Goal: Task Accomplishment & Management: Manage account settings

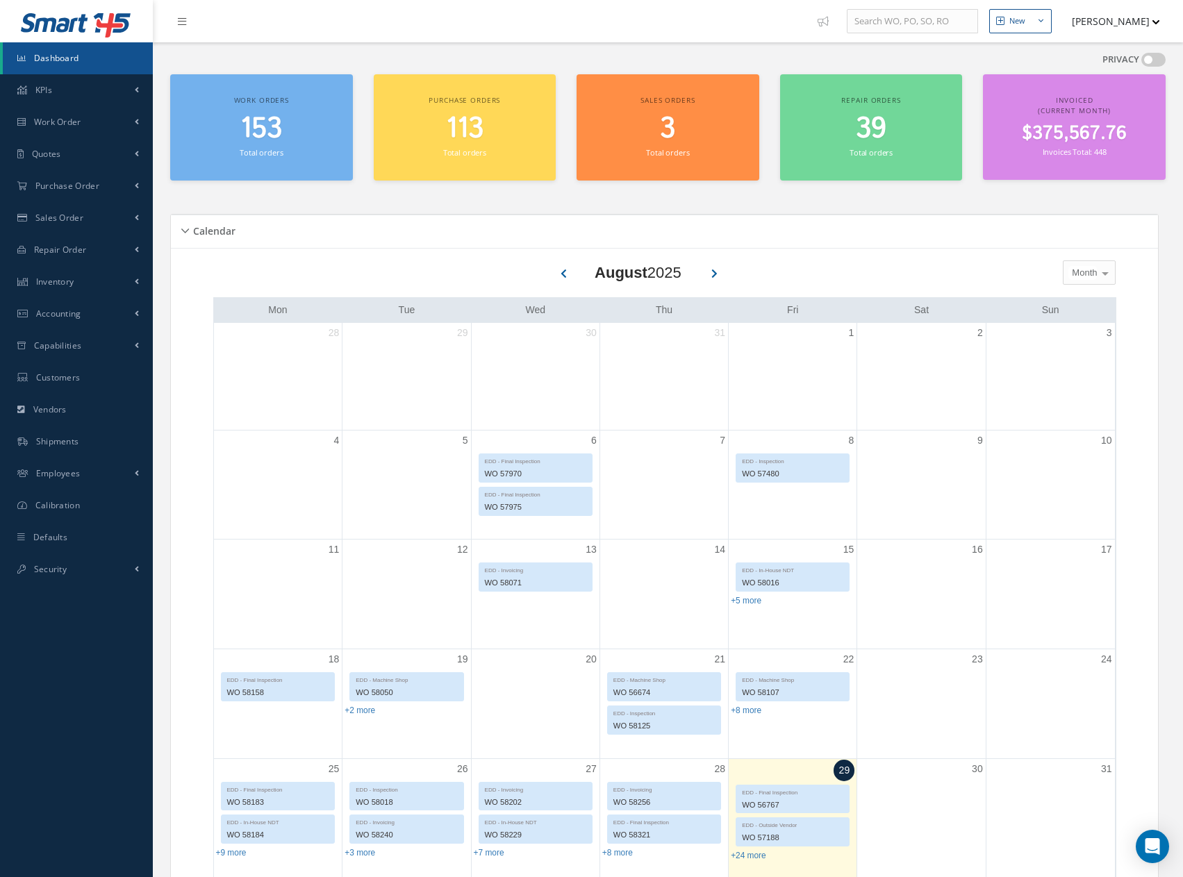
click at [262, 125] on span "153" at bounding box center [261, 129] width 42 height 40
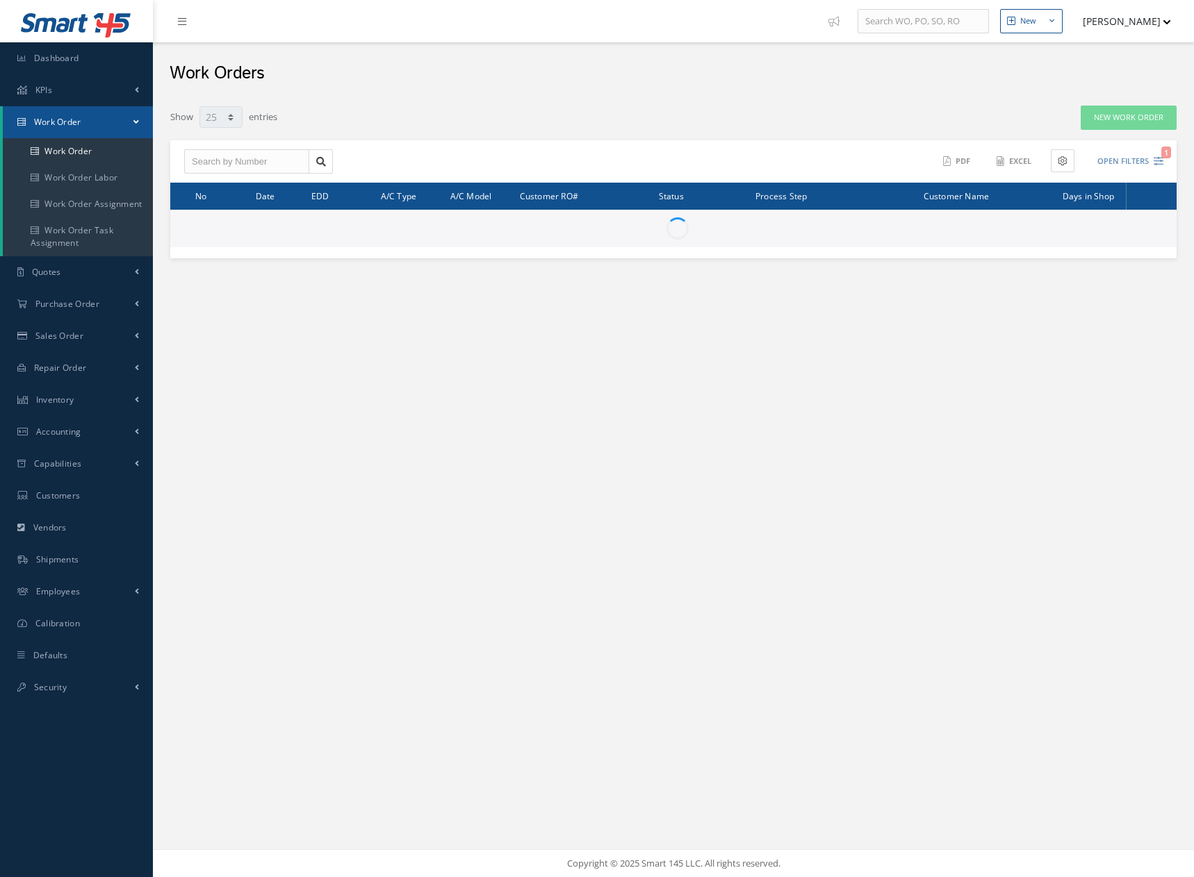
select select "25"
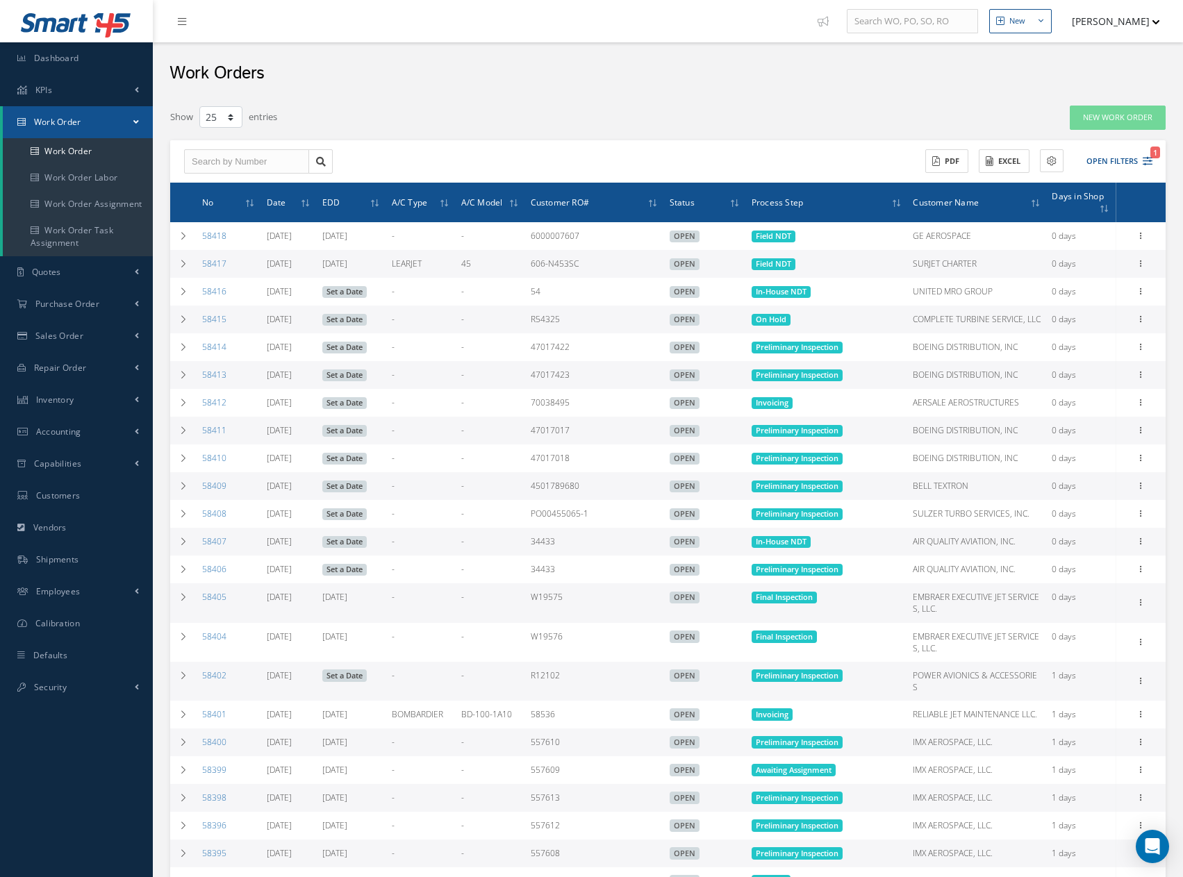
click at [1122, 22] on button "[PERSON_NAME]" at bounding box center [1109, 21] width 101 height 27
click at [1060, 143] on link "Logout" at bounding box center [1104, 141] width 111 height 24
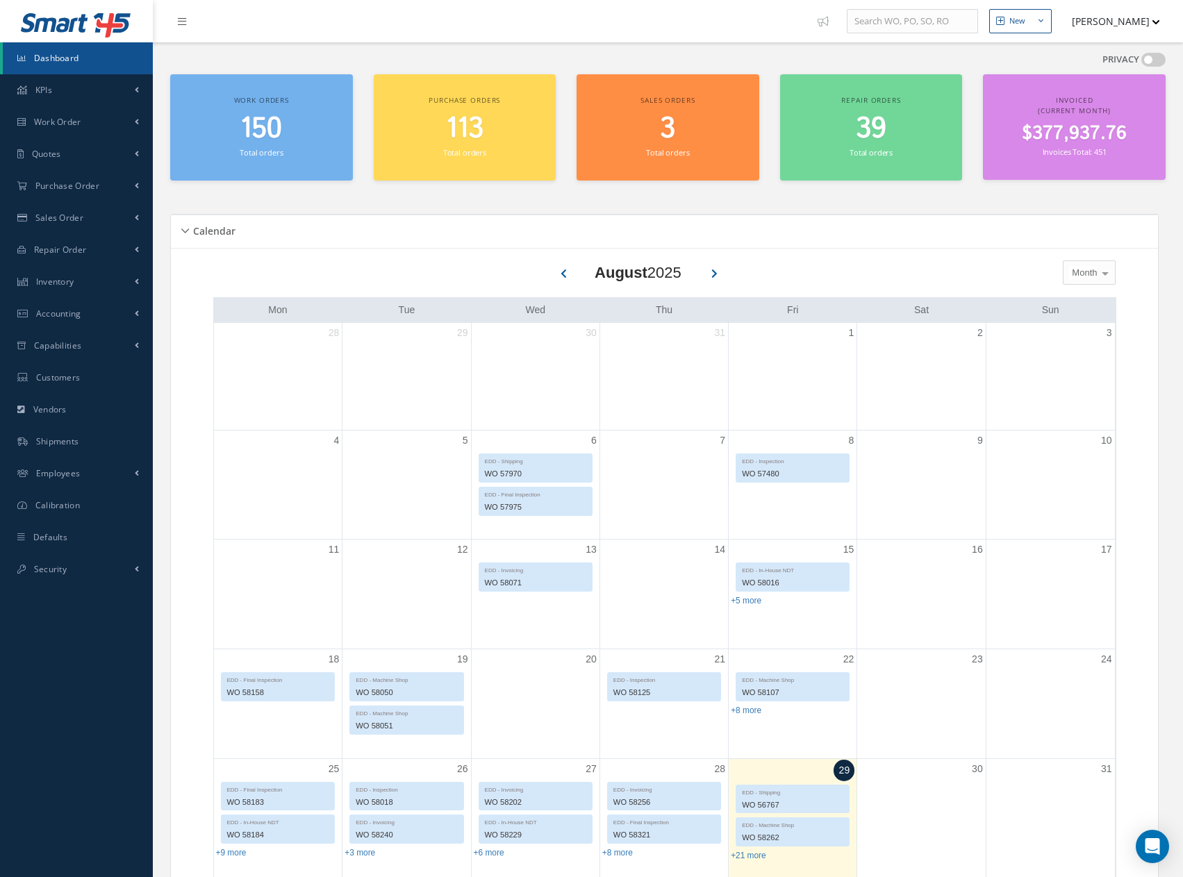
click at [1094, 20] on button "[PERSON_NAME]" at bounding box center [1109, 21] width 101 height 27
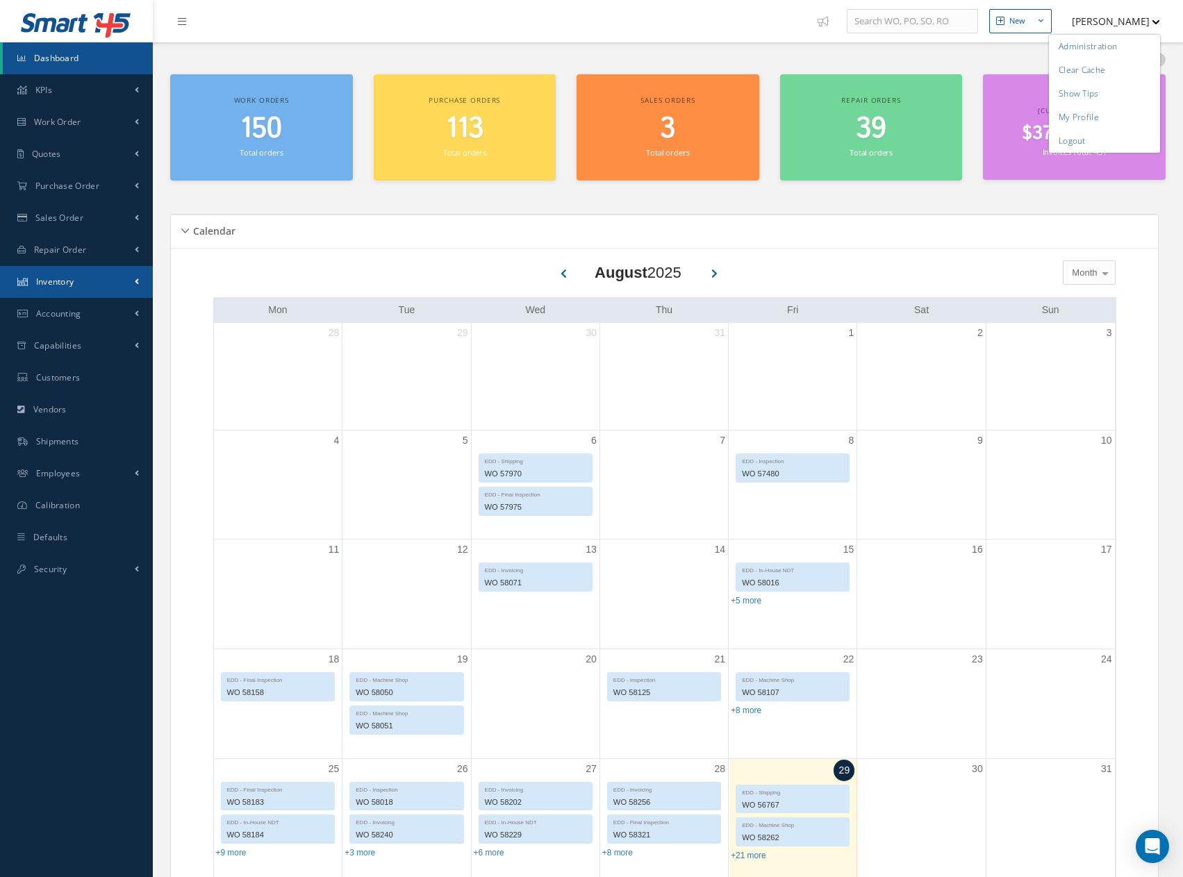
click at [68, 284] on span "Inventory" at bounding box center [55, 282] width 38 height 12
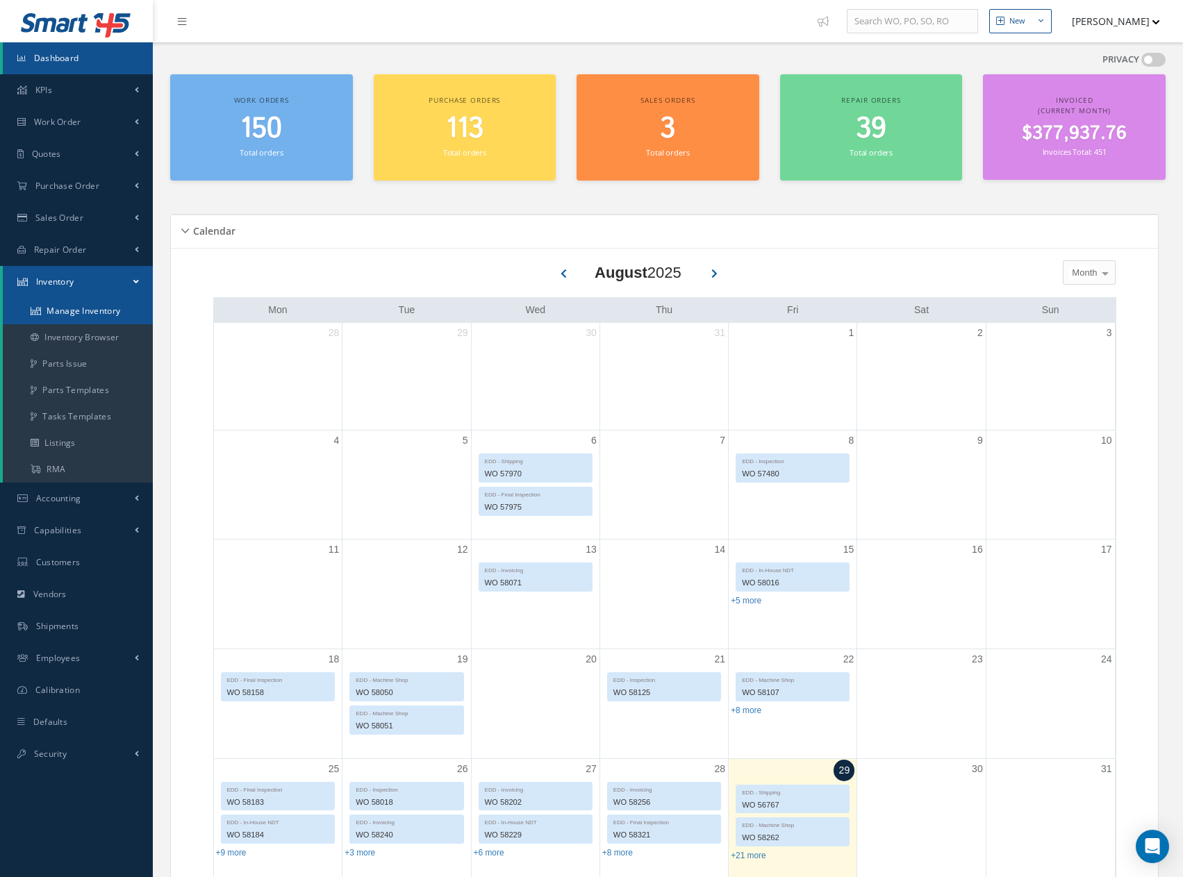
click at [72, 309] on link "Manage Inventory" at bounding box center [78, 311] width 150 height 26
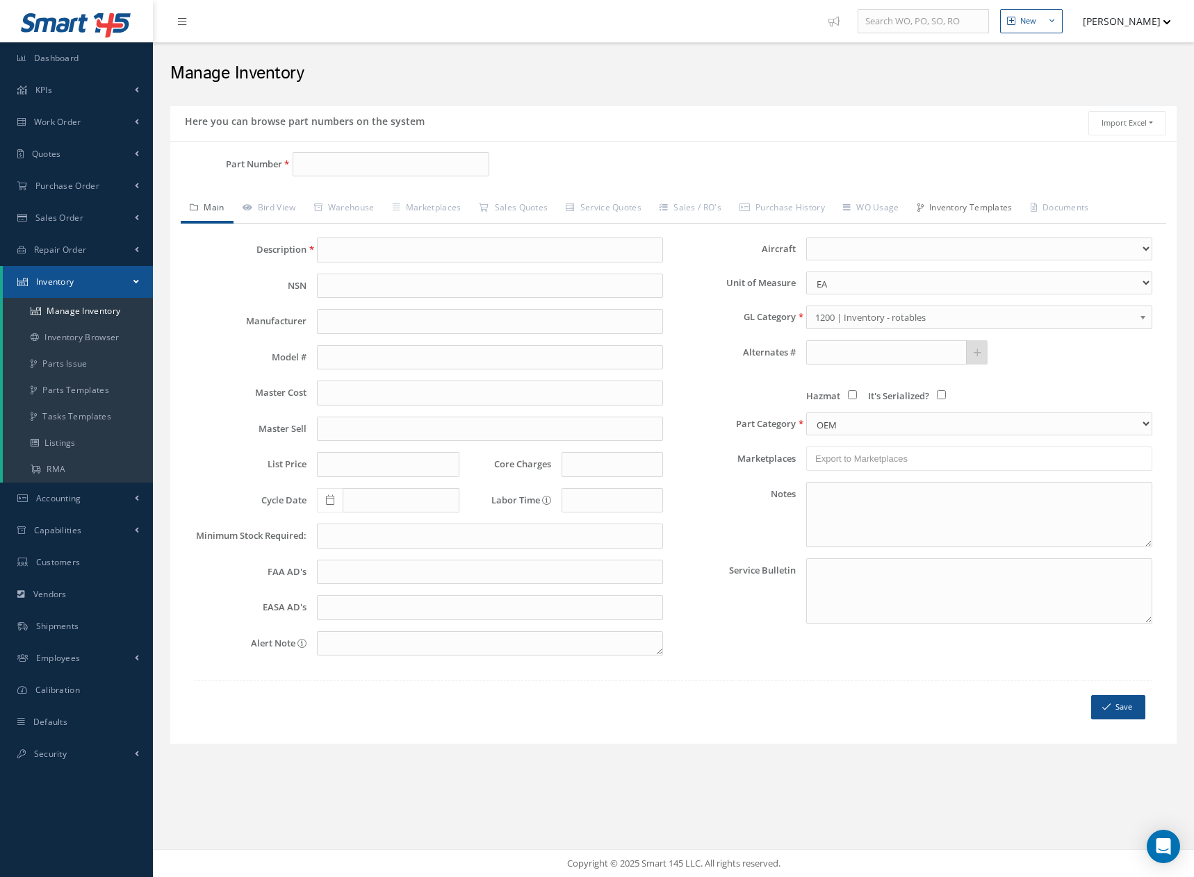
click at [999, 206] on link "Inventory Templates" at bounding box center [964, 209] width 113 height 29
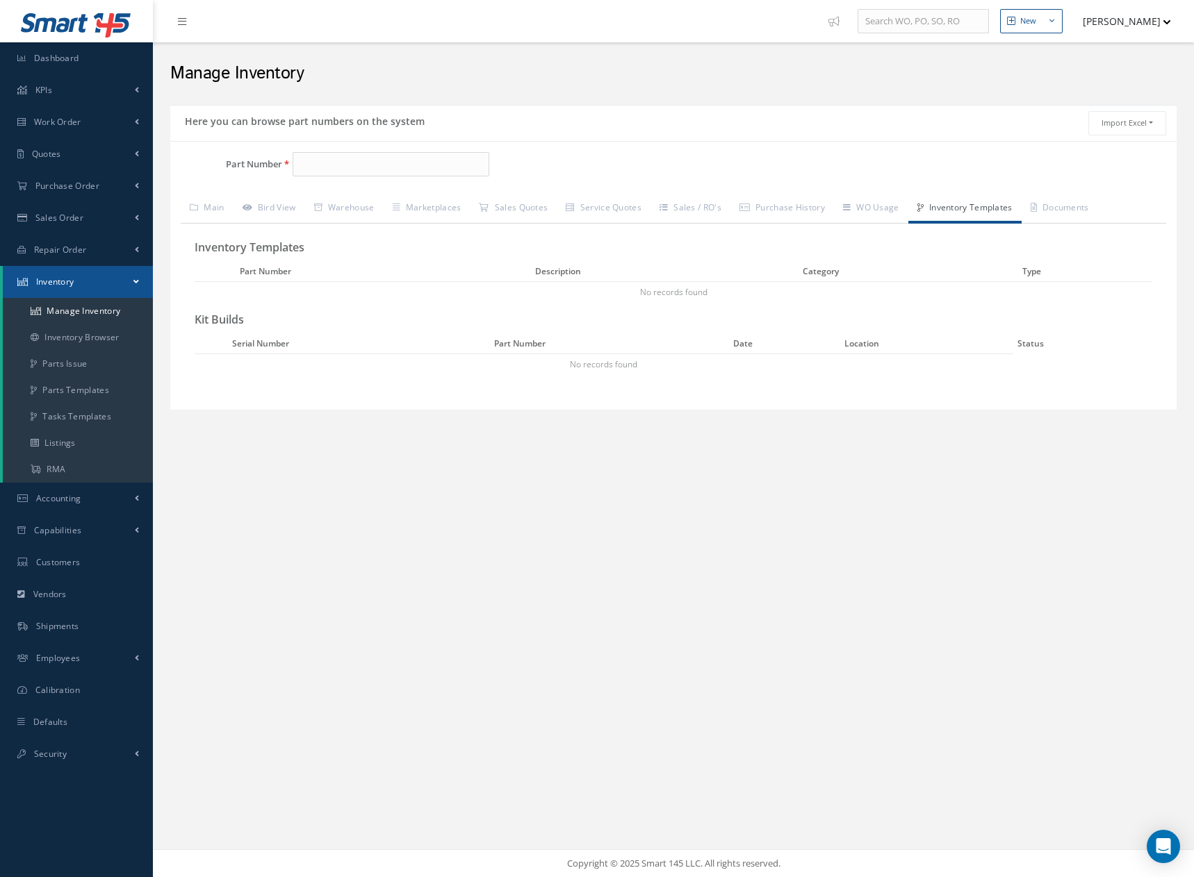
click at [290, 289] on td "No records found" at bounding box center [673, 291] width 957 height 21
click at [242, 289] on td "No records found" at bounding box center [673, 291] width 957 height 21
click at [336, 160] on input "Part Number" at bounding box center [390, 164] width 197 height 25
click at [53, 120] on span "Work Order" at bounding box center [57, 122] width 47 height 12
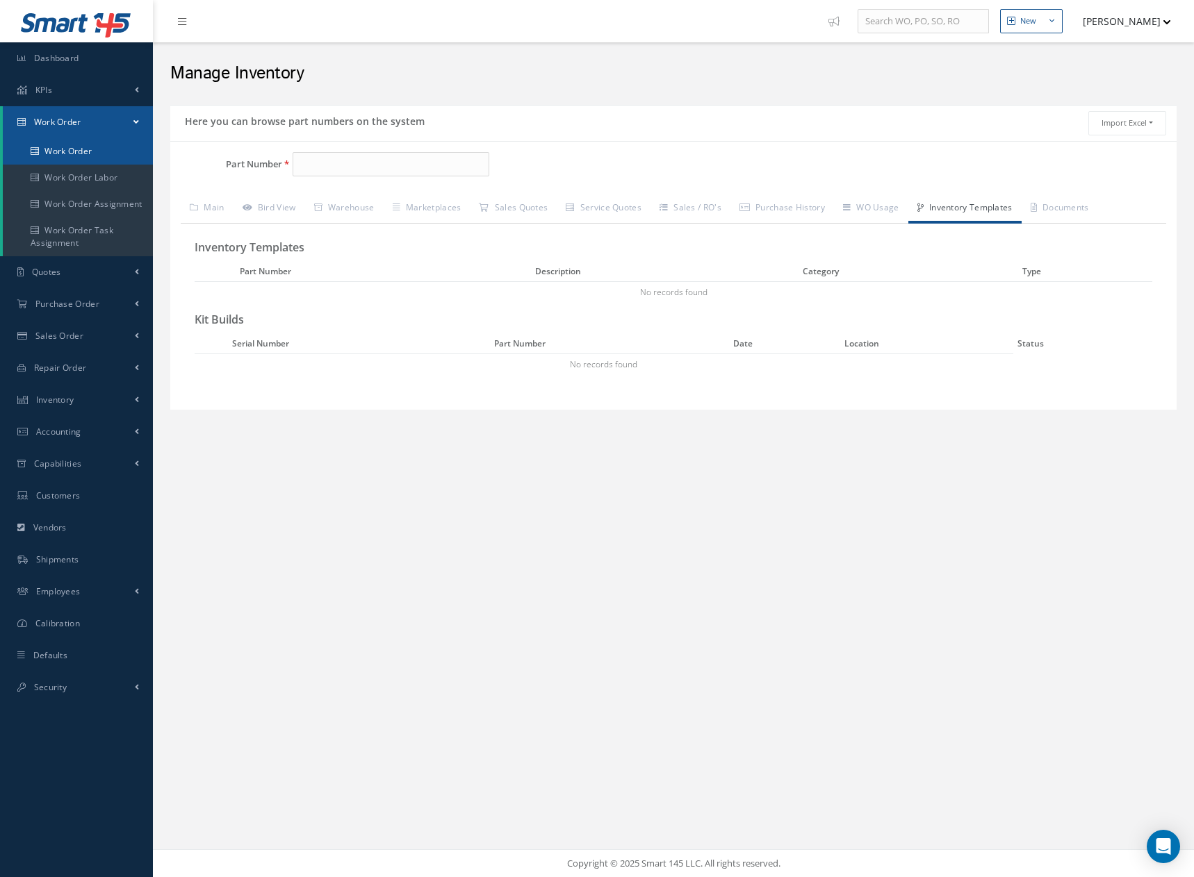
click at [67, 148] on link "Work Order" at bounding box center [78, 151] width 150 height 26
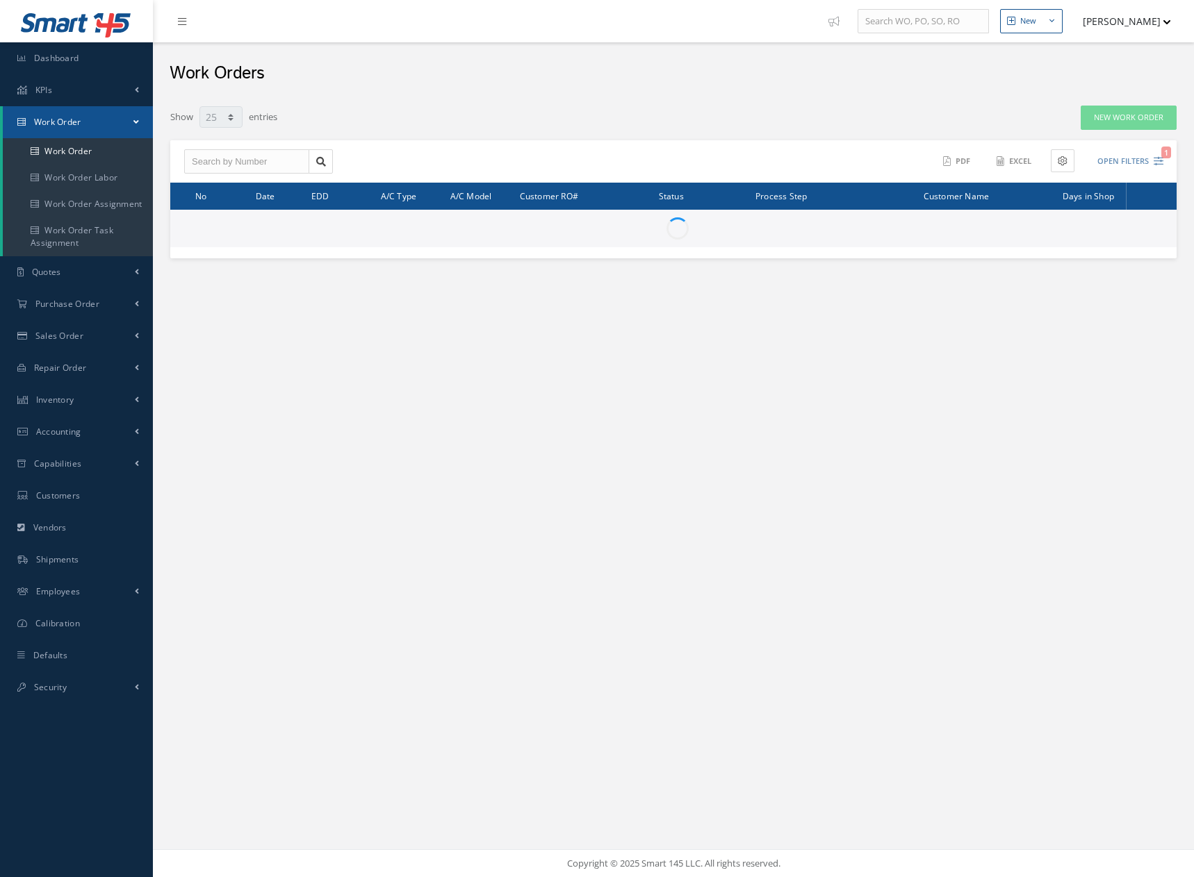
select select "25"
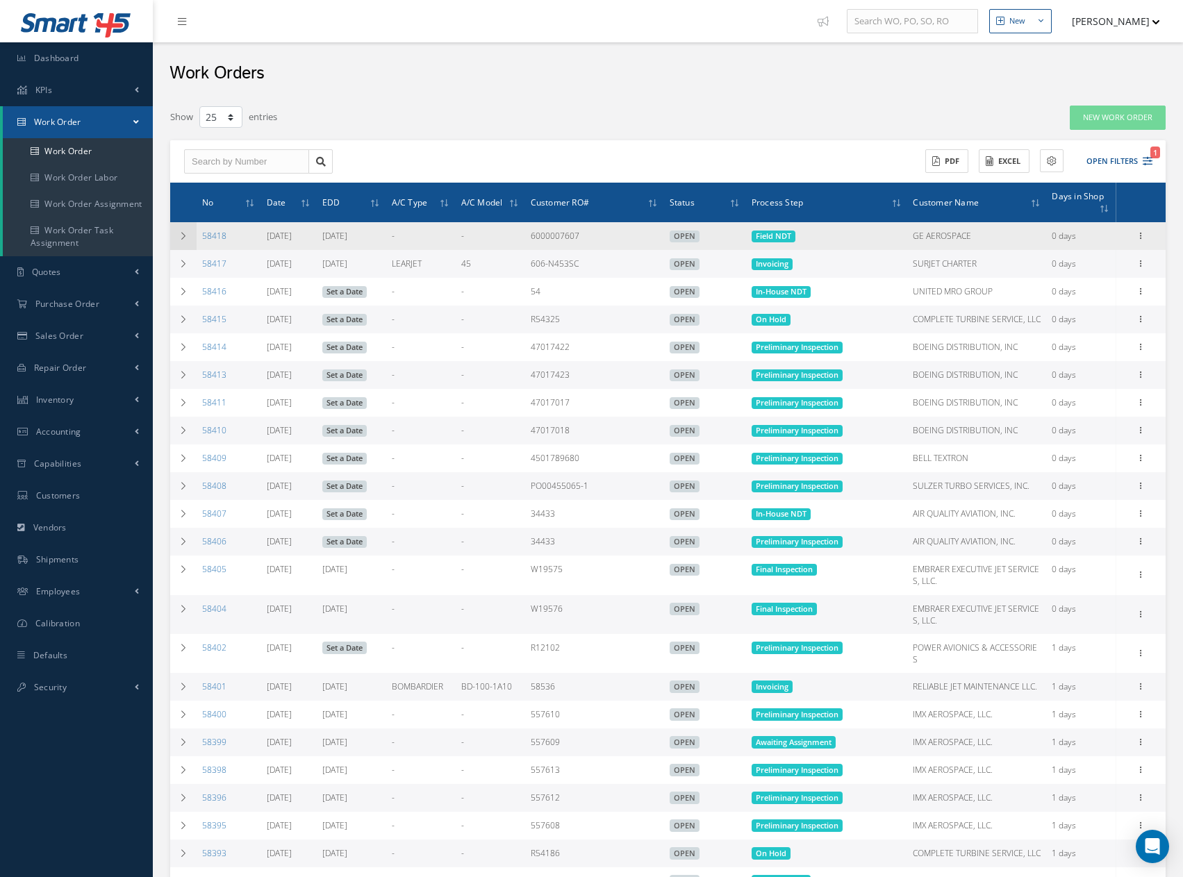
click at [185, 237] on icon at bounding box center [184, 236] width 10 height 8
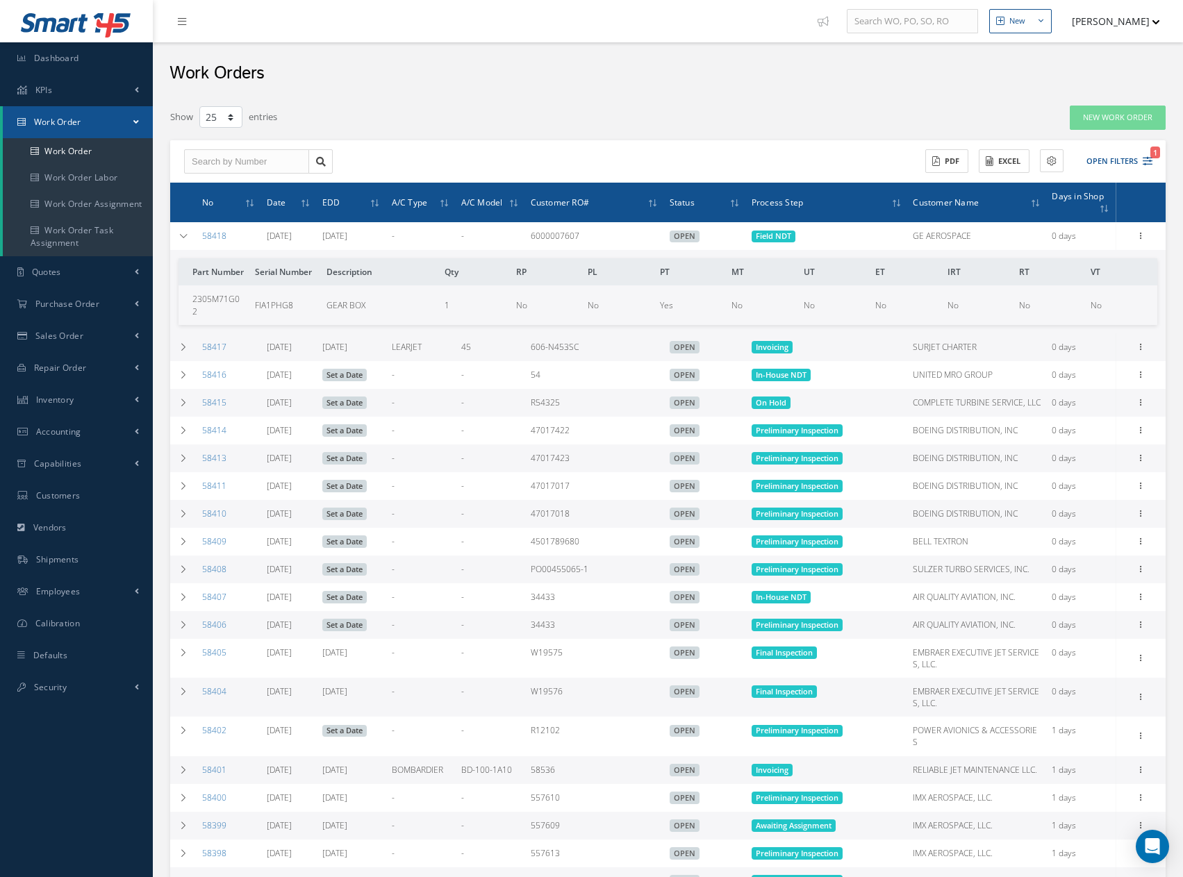
click at [1098, 21] on button "[PERSON_NAME]" at bounding box center [1109, 21] width 101 height 27
click at [1065, 140] on link "Logout" at bounding box center [1104, 141] width 111 height 24
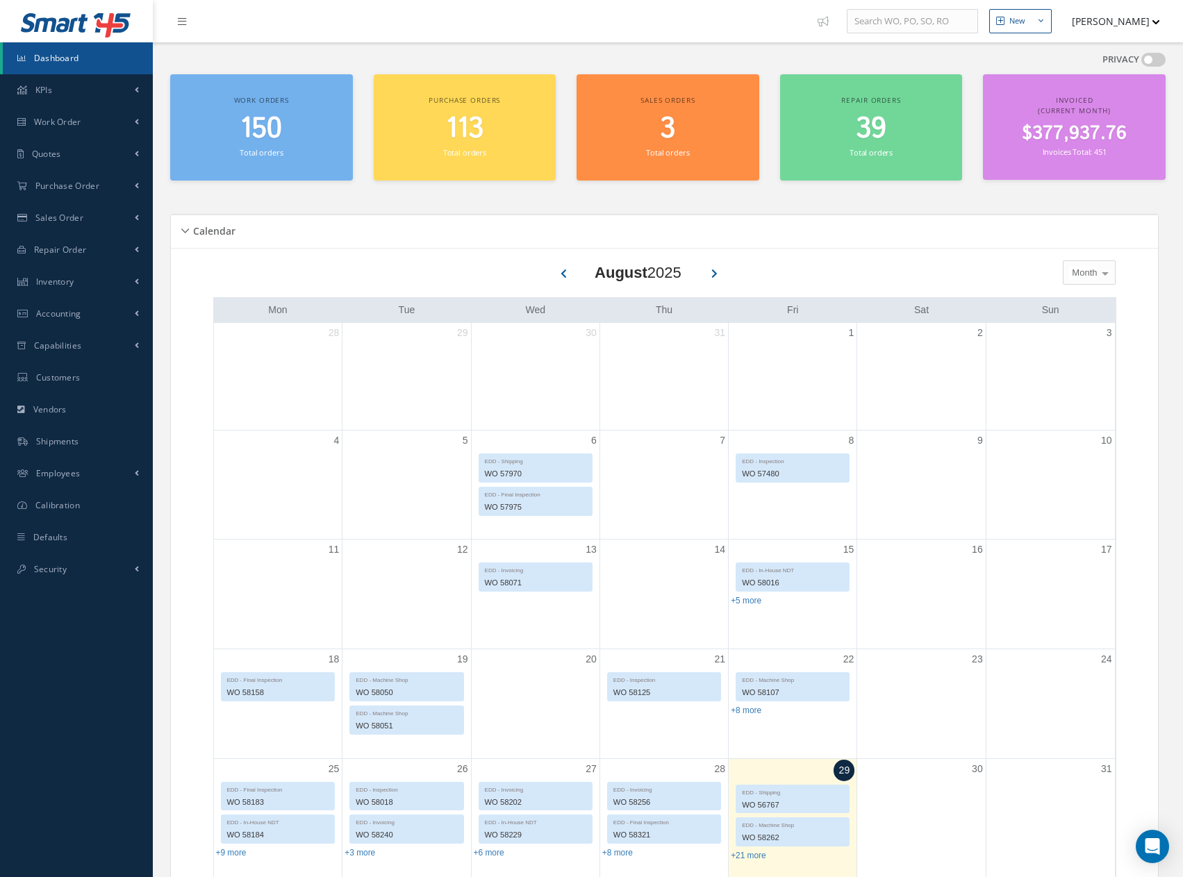
click at [1096, 18] on button "[PERSON_NAME]" at bounding box center [1109, 21] width 101 height 27
click at [1069, 142] on link "Logout" at bounding box center [1104, 141] width 111 height 24
